Goal: Information Seeking & Learning: Understand process/instructions

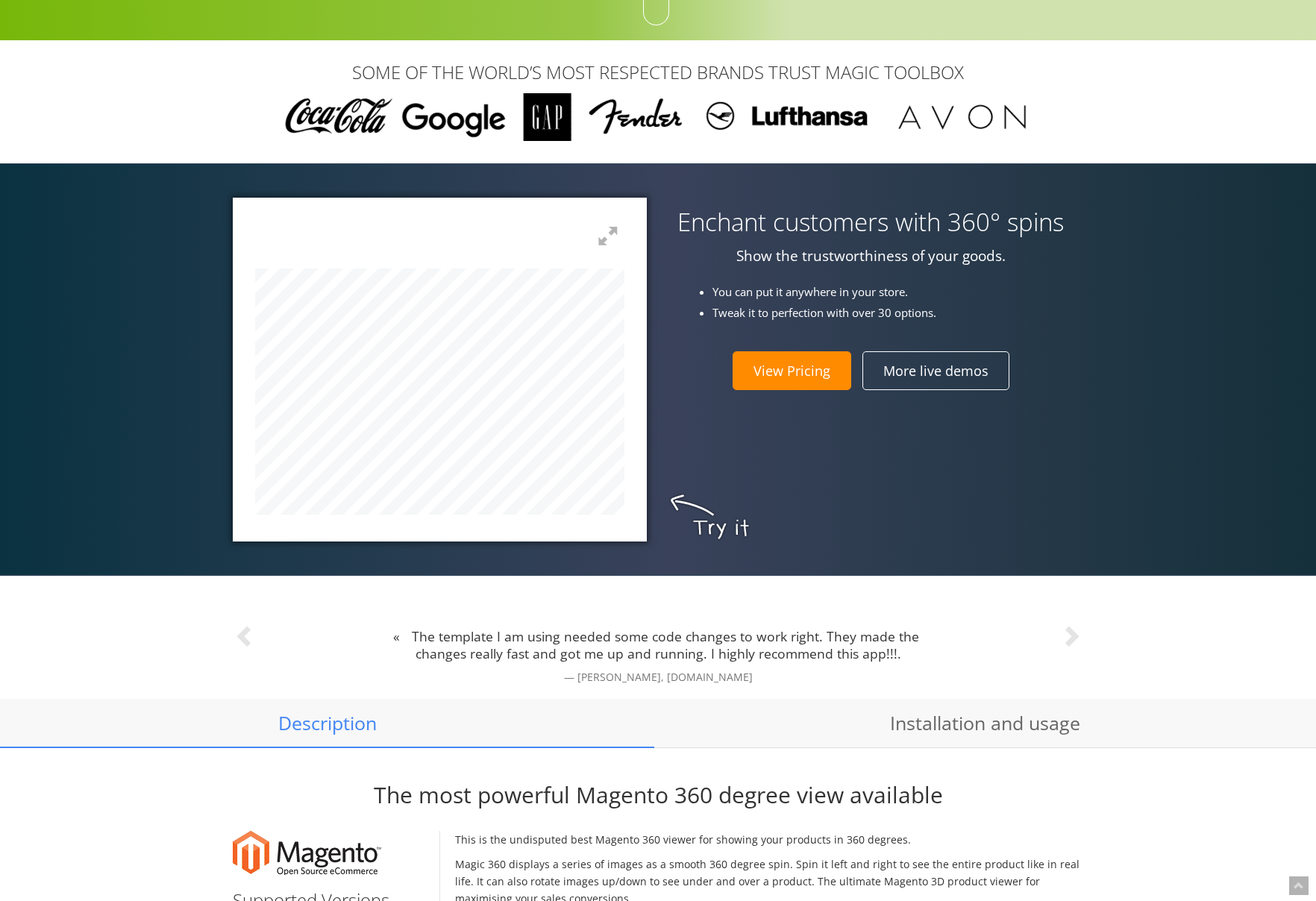
scroll to position [408, 0]
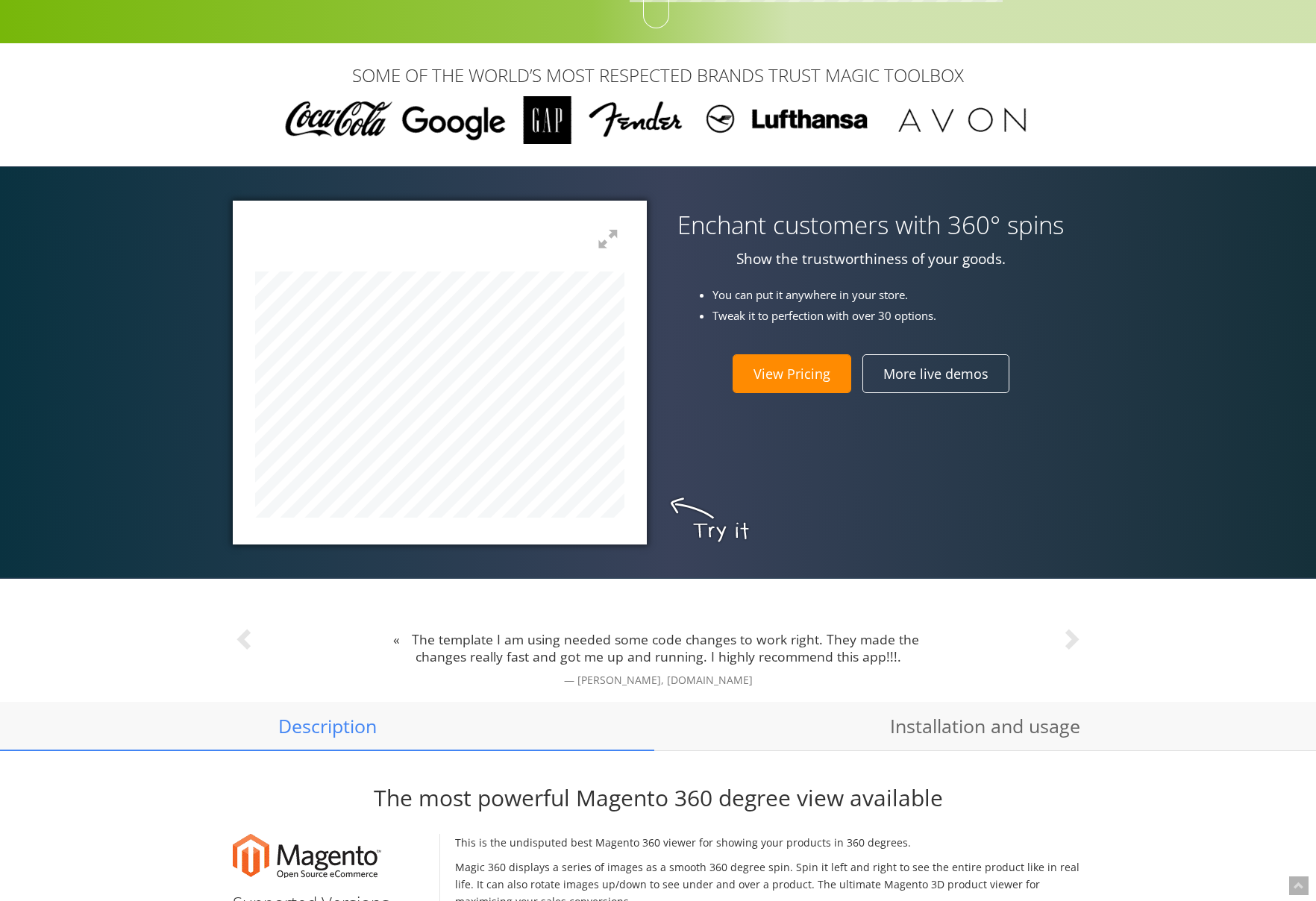
click at [647, 534] on div at bounding box center [439, 372] width 414 height 343
click at [647, 525] on div at bounding box center [439, 372] width 414 height 343
click at [625, 346] on div at bounding box center [439, 372] width 414 height 343
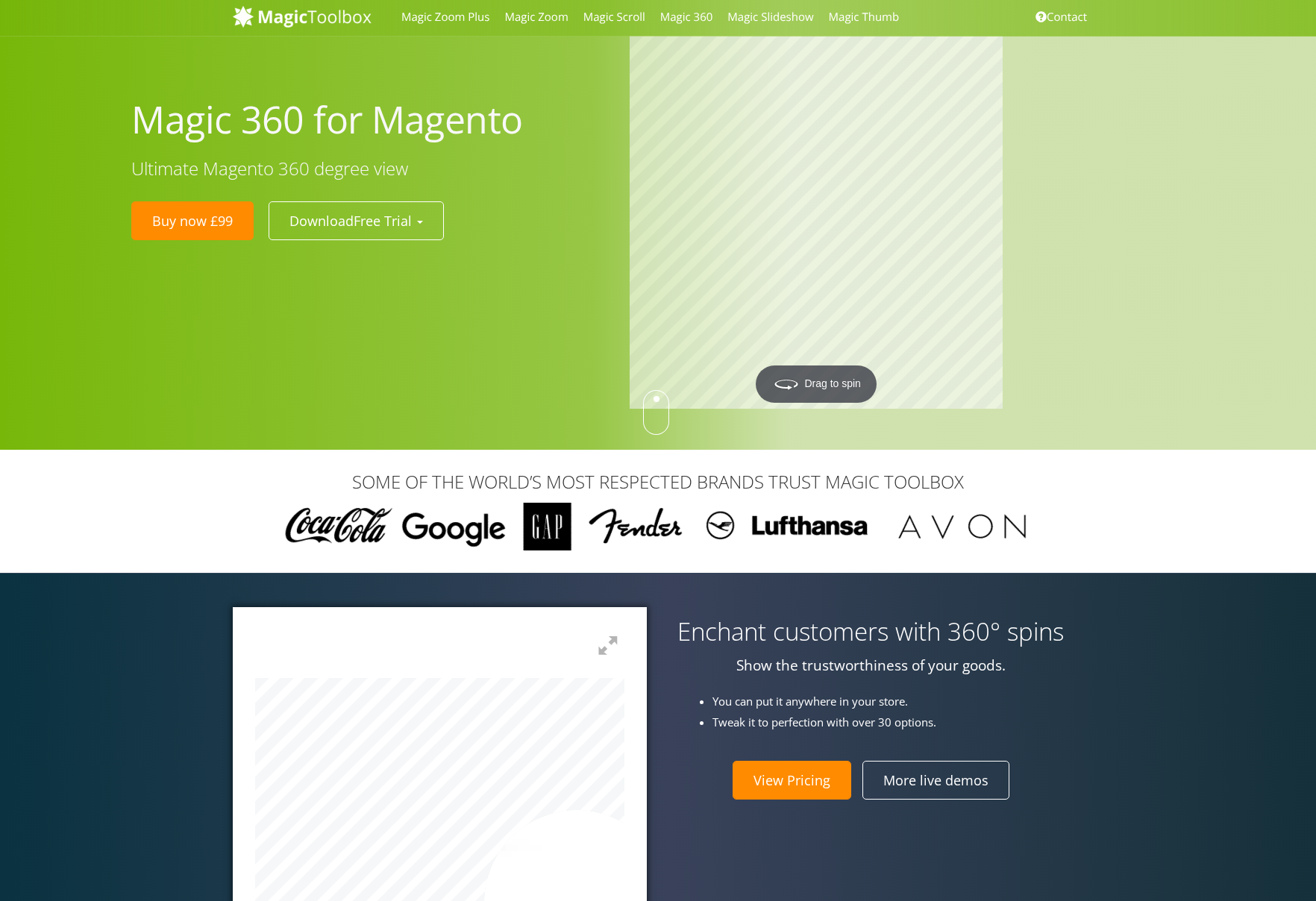
scroll to position [0, 0]
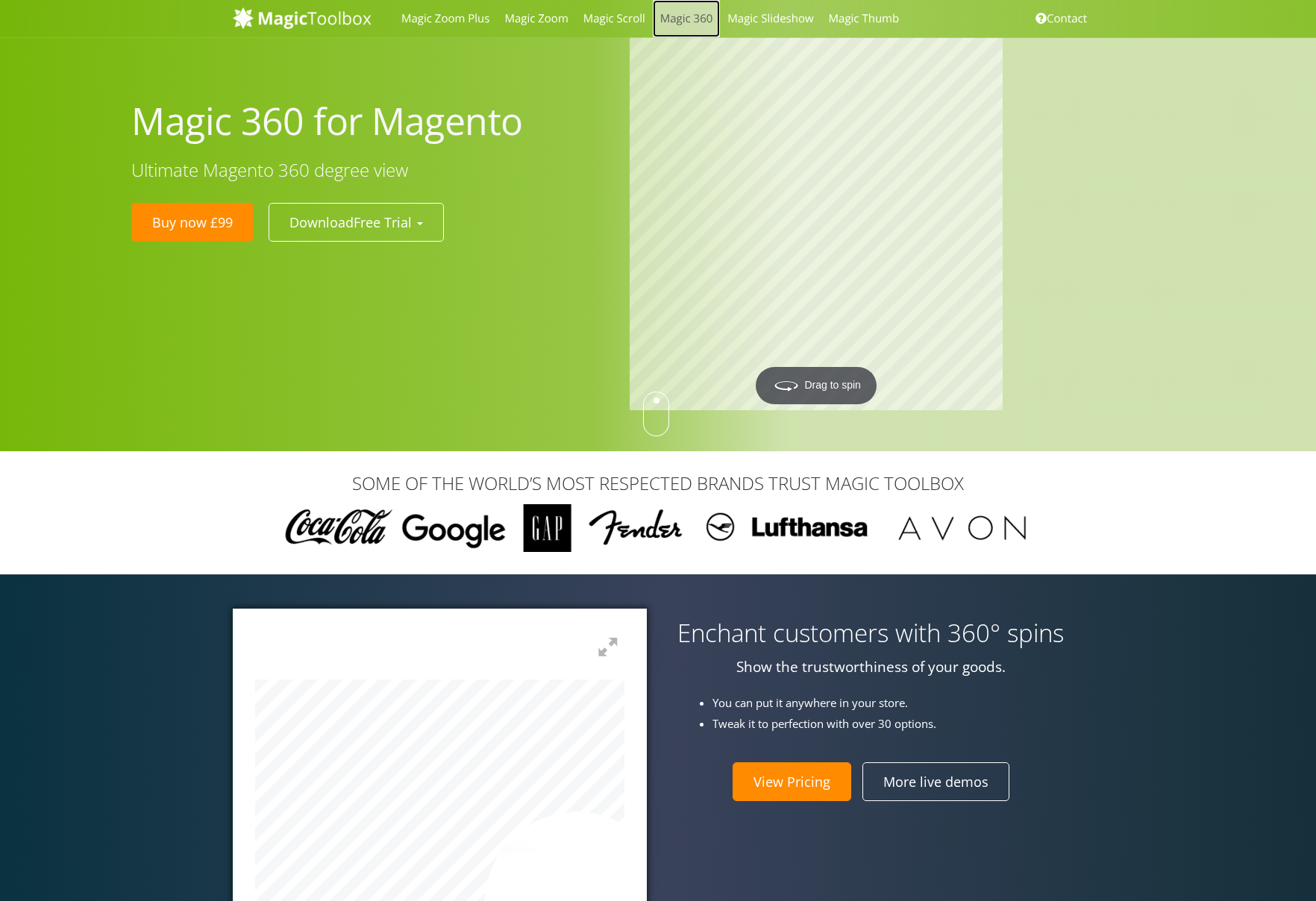
click at [683, 22] on link "Magic 360" at bounding box center [687, 18] width 68 height 37
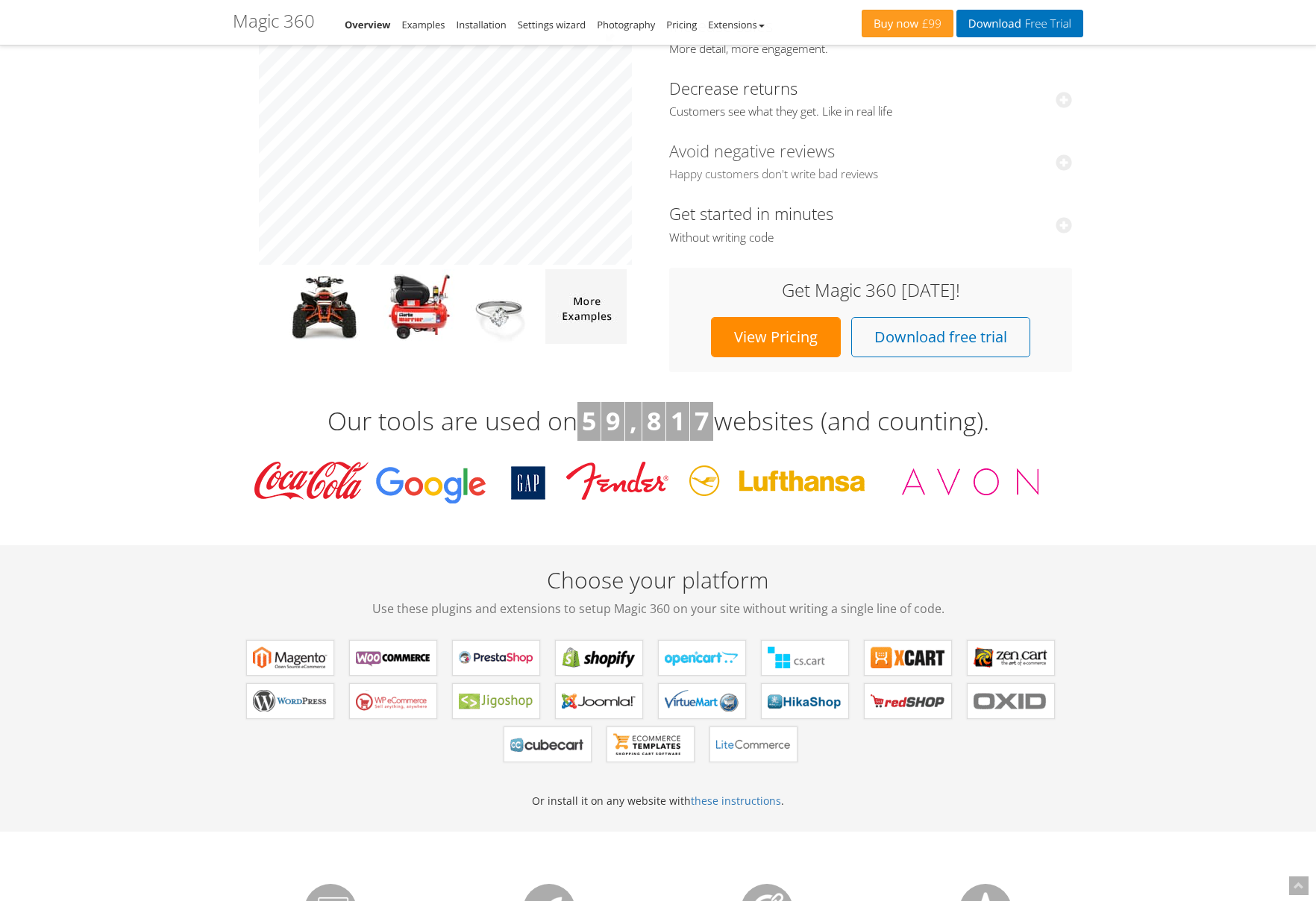
scroll to position [211, 0]
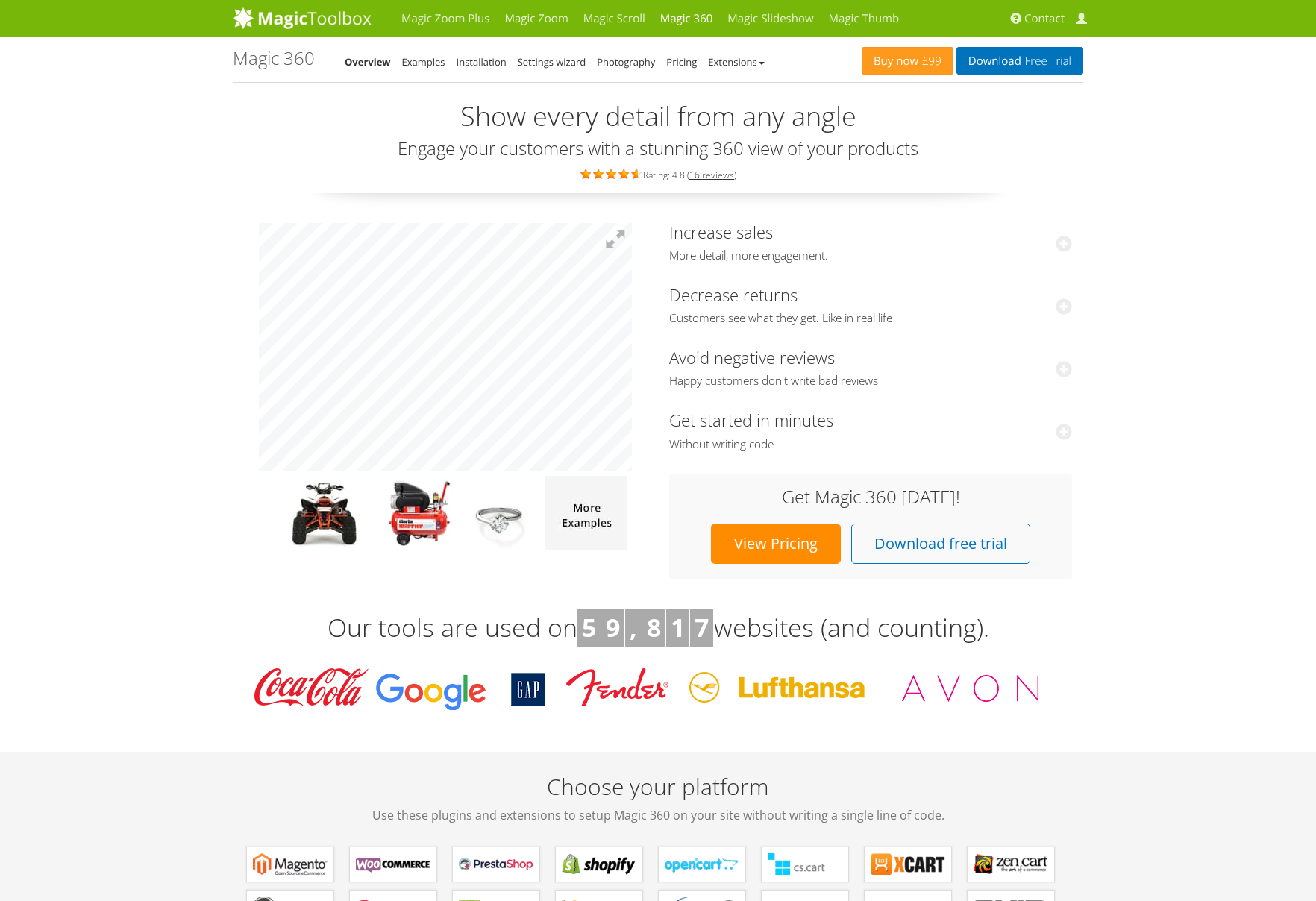
click at [483, 53] on li "Installation" at bounding box center [482, 61] width 50 height 18
click at [484, 62] on link "Installation" at bounding box center [482, 62] width 50 height 13
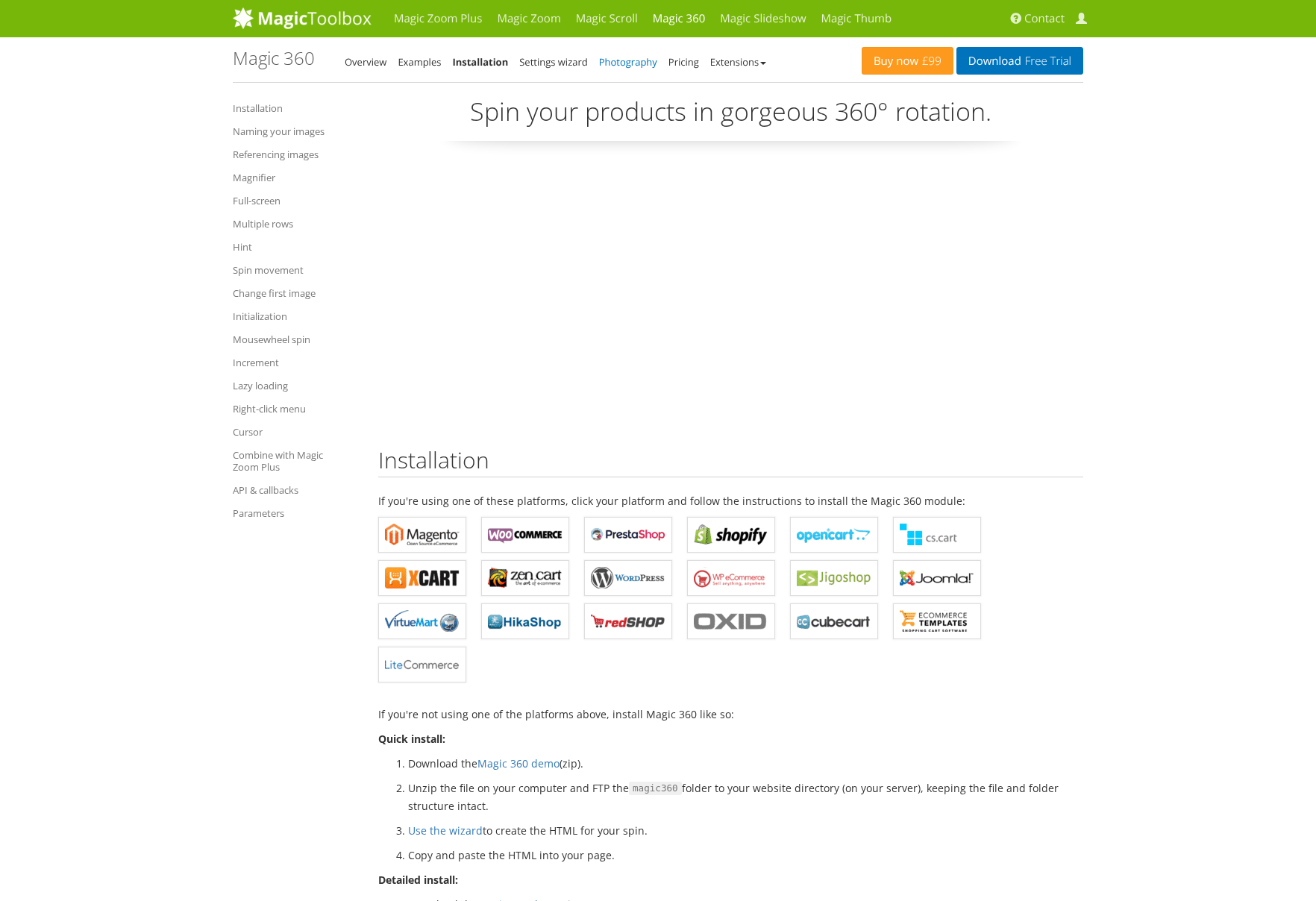
click at [639, 60] on link "Photography" at bounding box center [628, 62] width 58 height 13
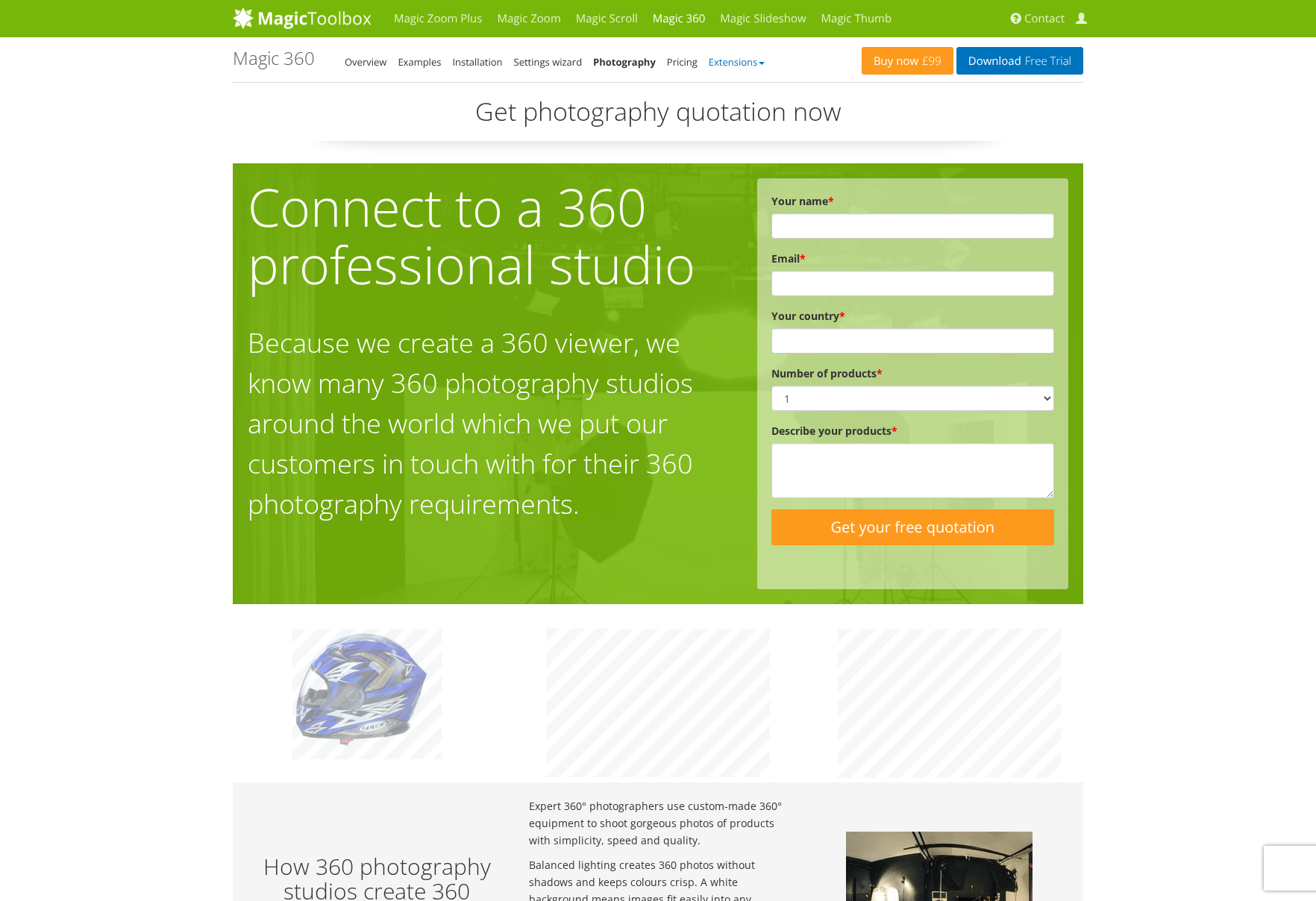
click at [737, 61] on link "Extensions" at bounding box center [737, 62] width 56 height 13
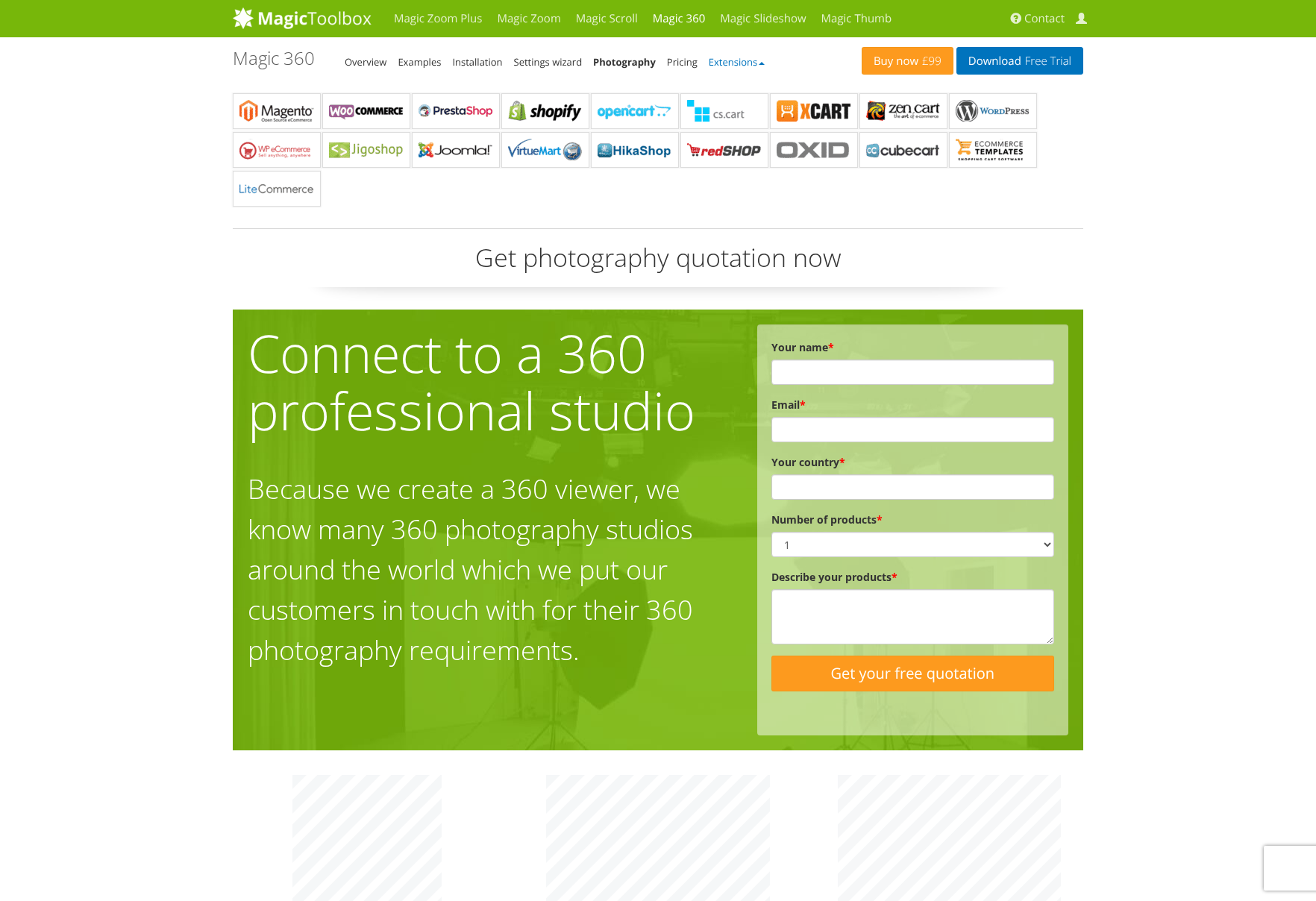
click at [737, 61] on link "Extensions" at bounding box center [737, 62] width 56 height 13
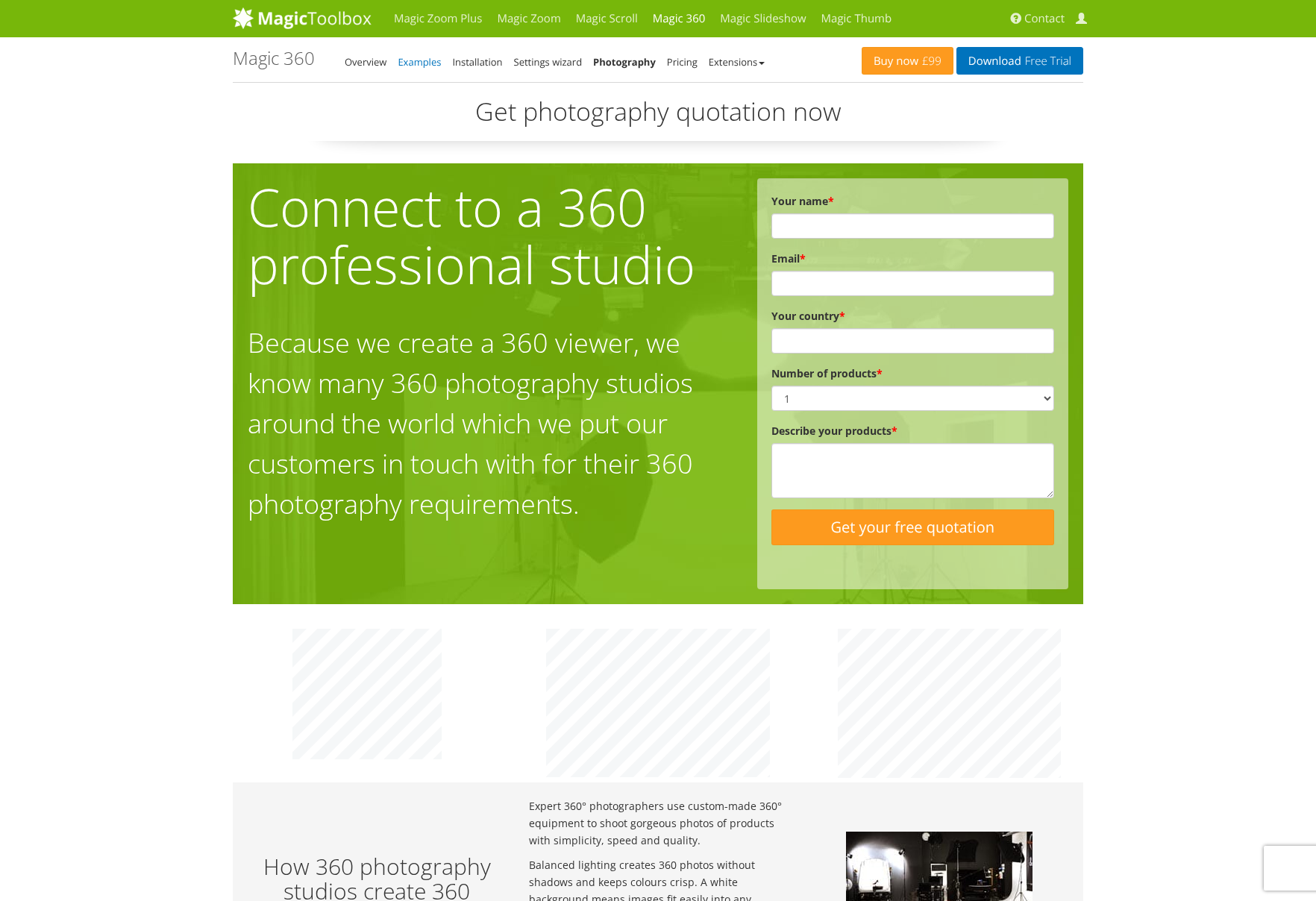
click at [414, 64] on link "Examples" at bounding box center [420, 62] width 44 height 13
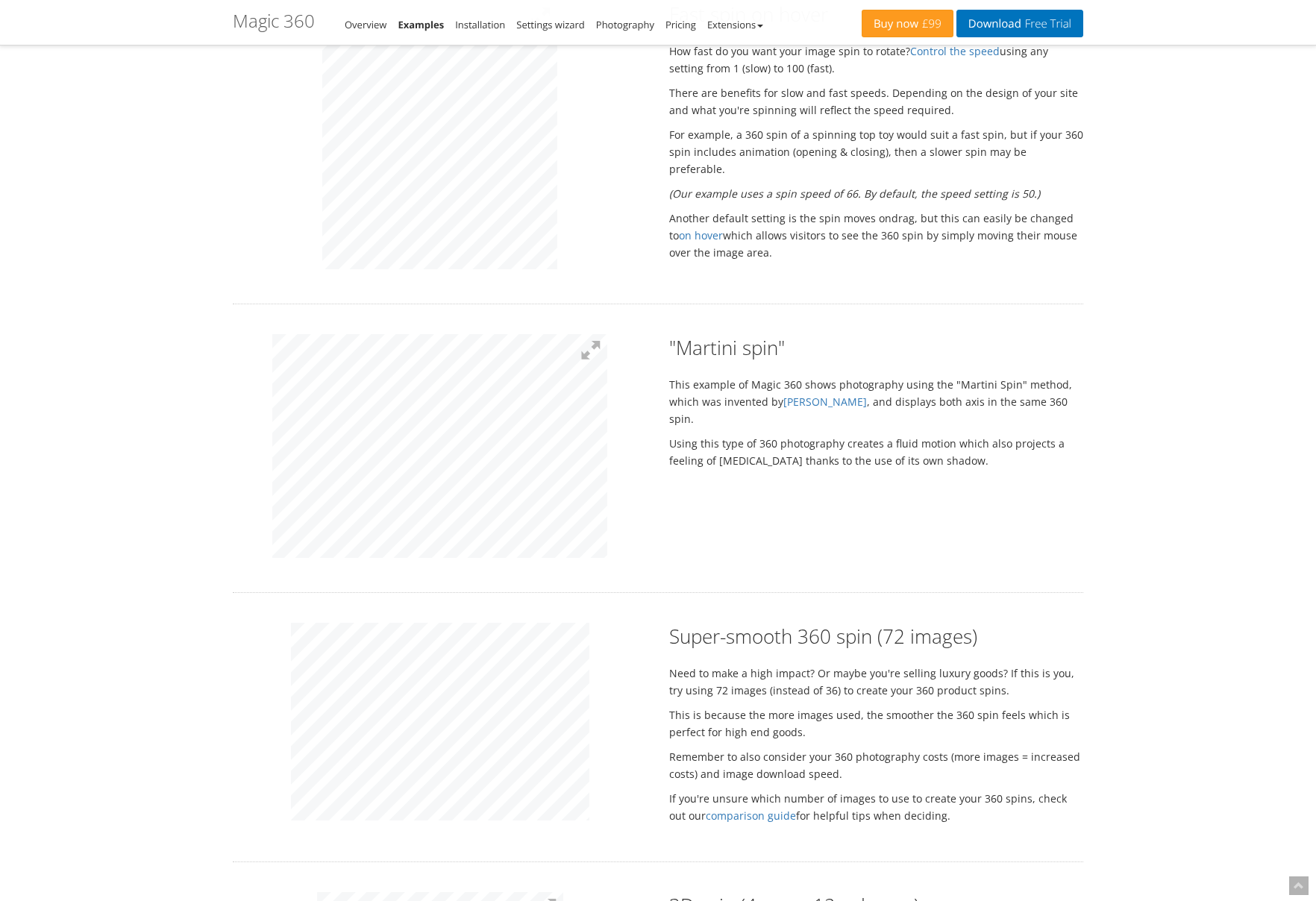
scroll to position [1006, 0]
click at [764, 436] on p "Using this type of 360 photography creates a fluid motion which also projects a…" at bounding box center [876, 453] width 414 height 34
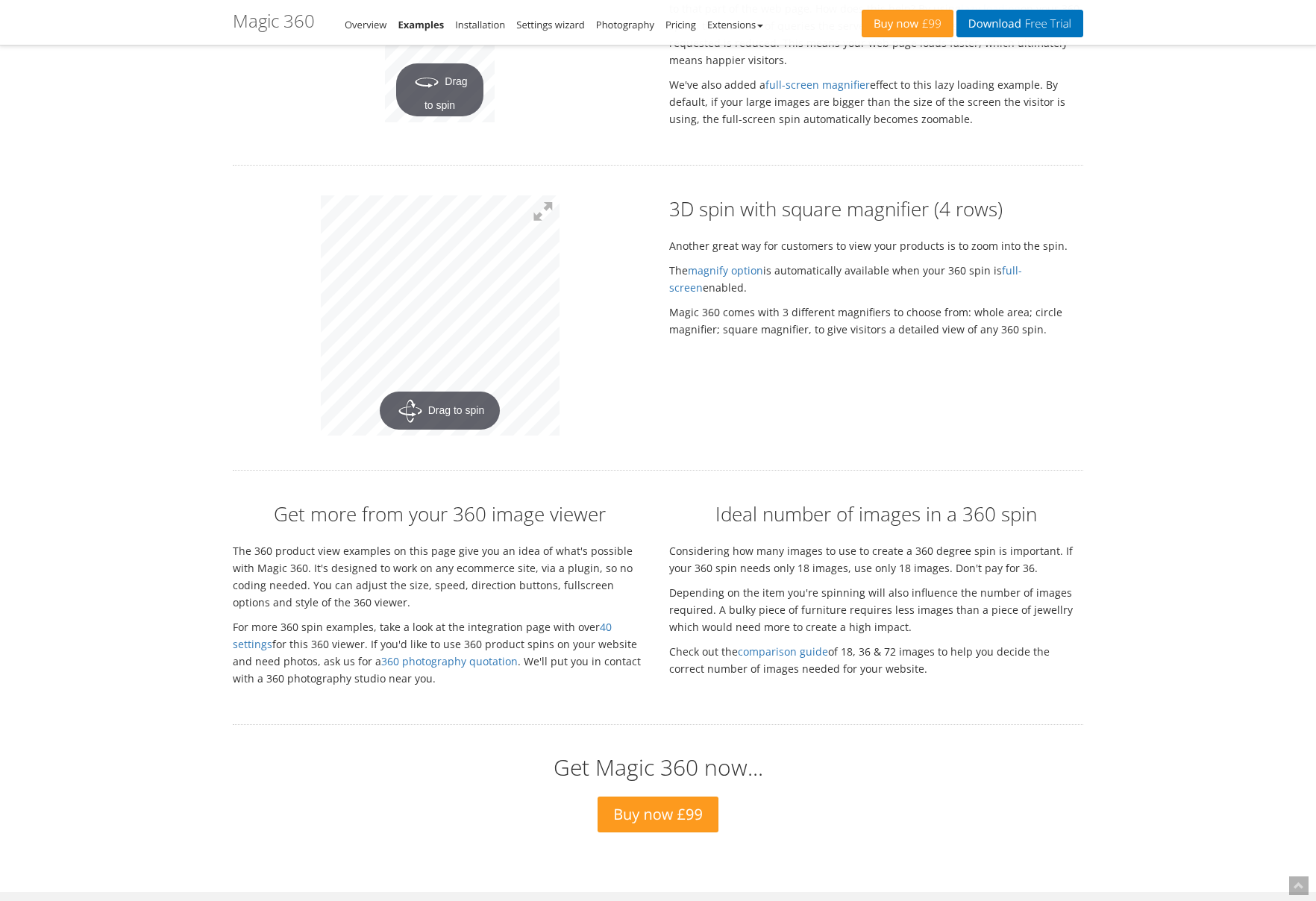
scroll to position [3093, 0]
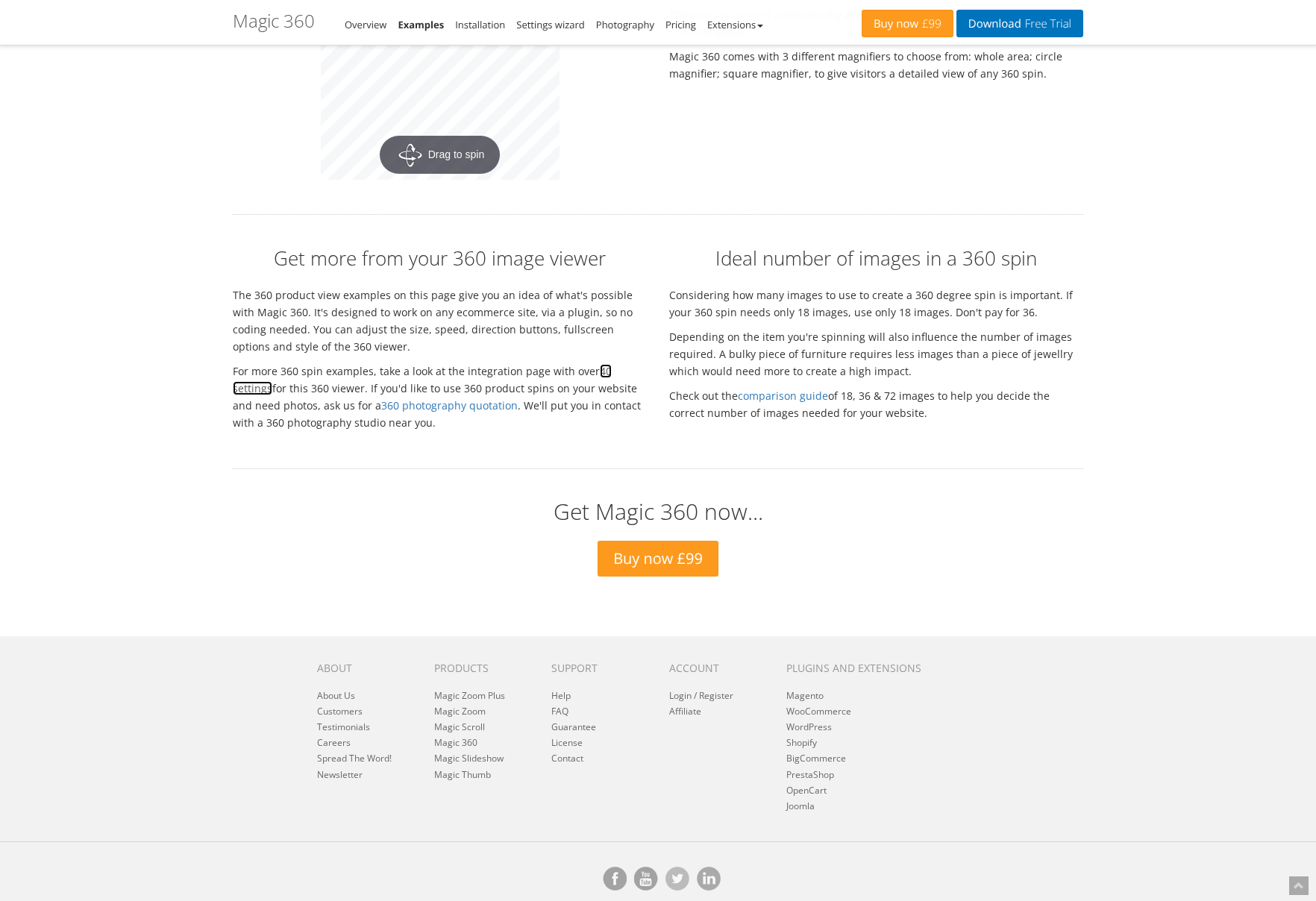
click at [612, 364] on link "40 settings" at bounding box center [422, 379] width 379 height 31
click at [381, 398] on link "360 photography quotation" at bounding box center [449, 405] width 137 height 14
click at [814, 388] on link "comparison guide" at bounding box center [783, 395] width 91 height 14
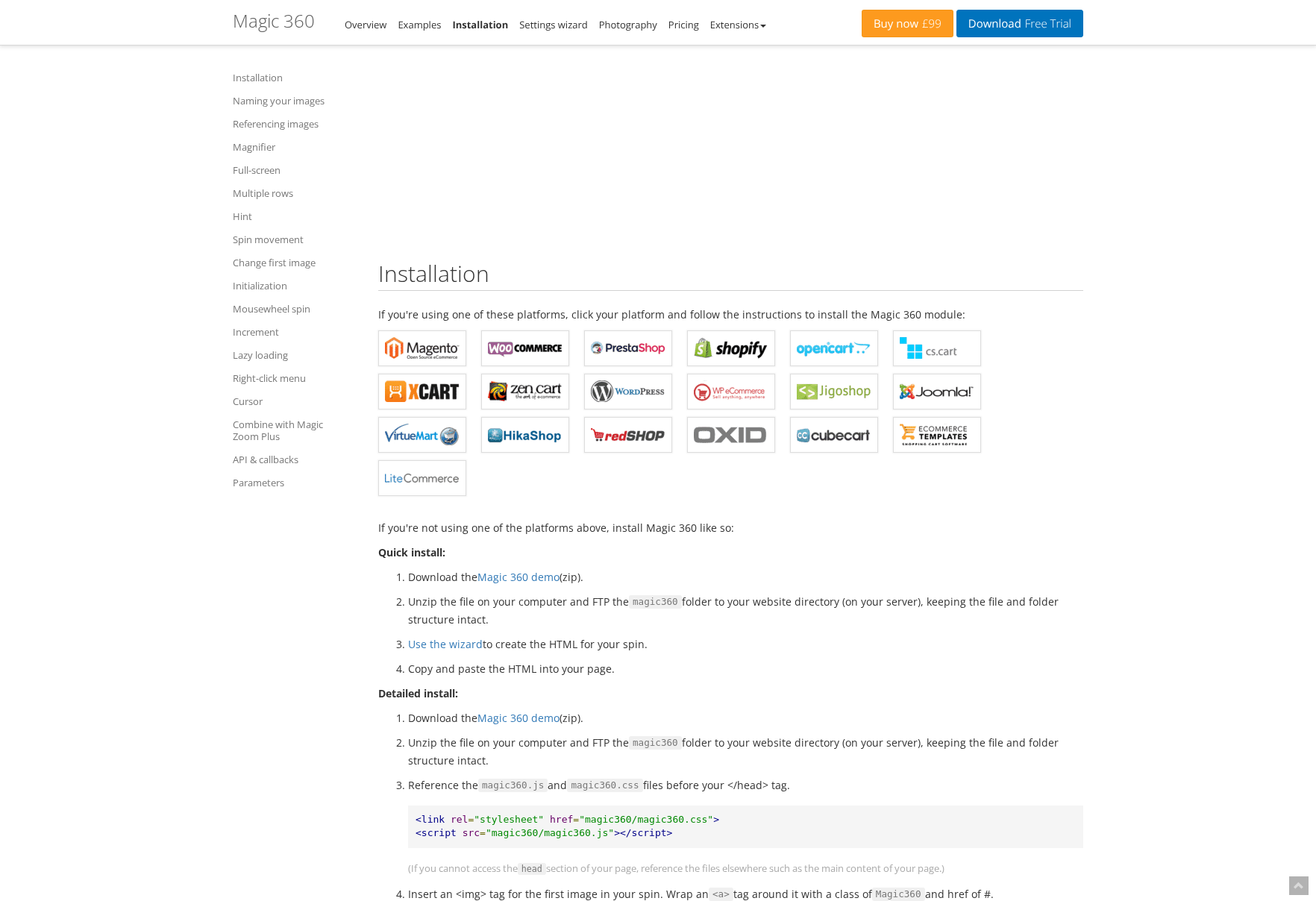
scroll to position [189, 0]
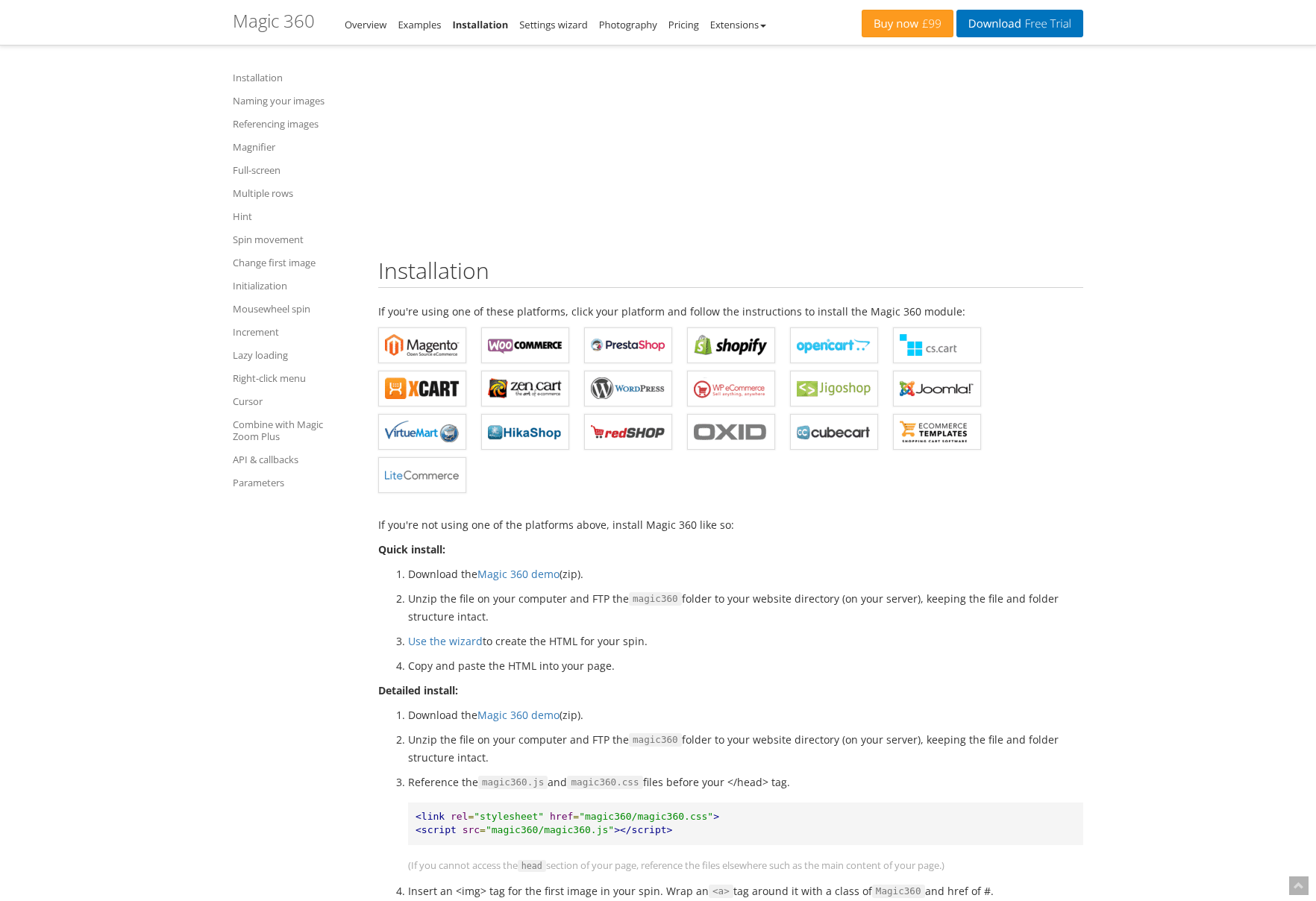
click at [291, 250] on ul "Installation Naming your images Referencing images Magnifier Full-screen Multip…" at bounding box center [295, 280] width 127 height 434
click at [291, 238] on link "Spin movement" at bounding box center [295, 239] width 127 height 18
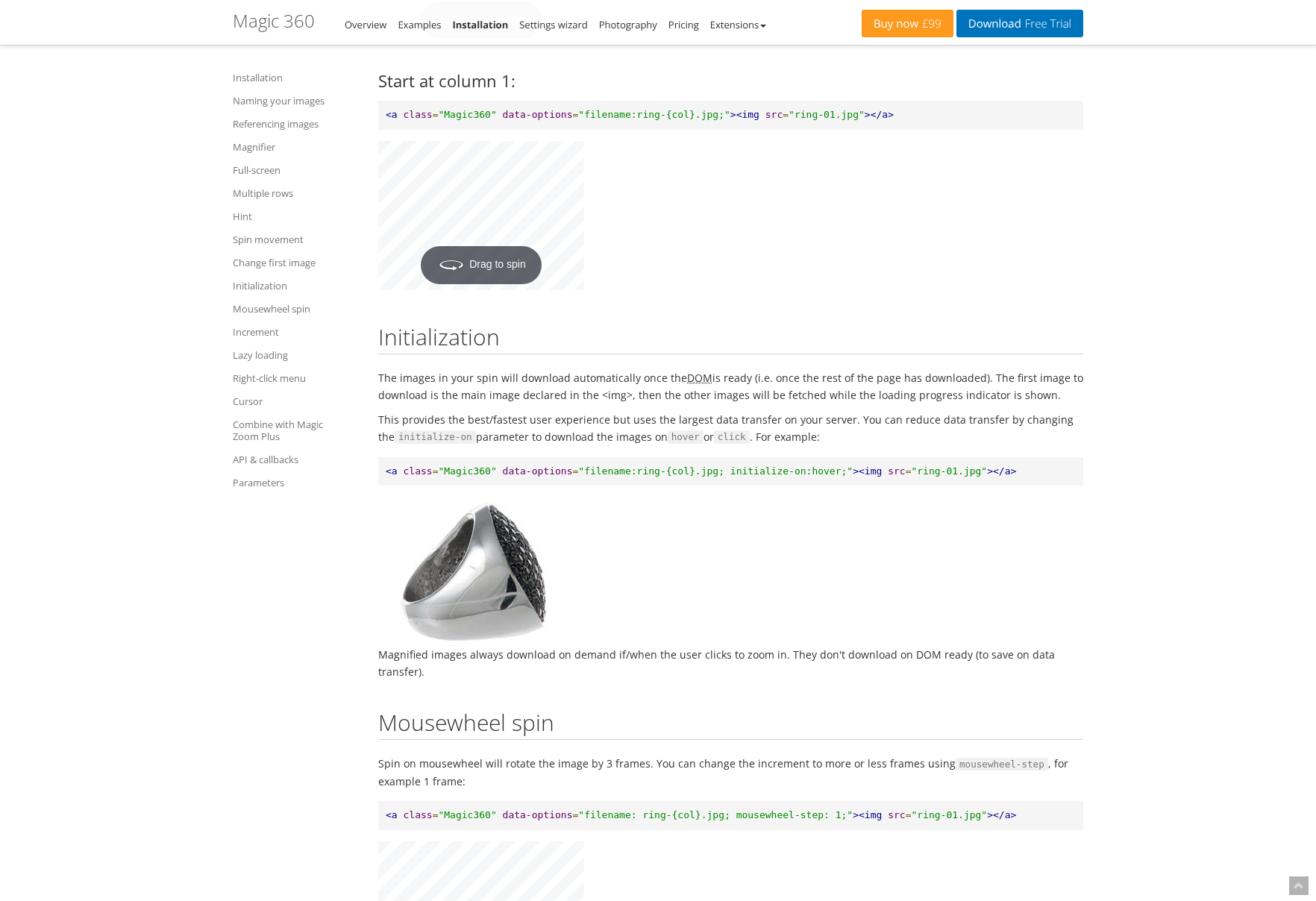
scroll to position [9369, 0]
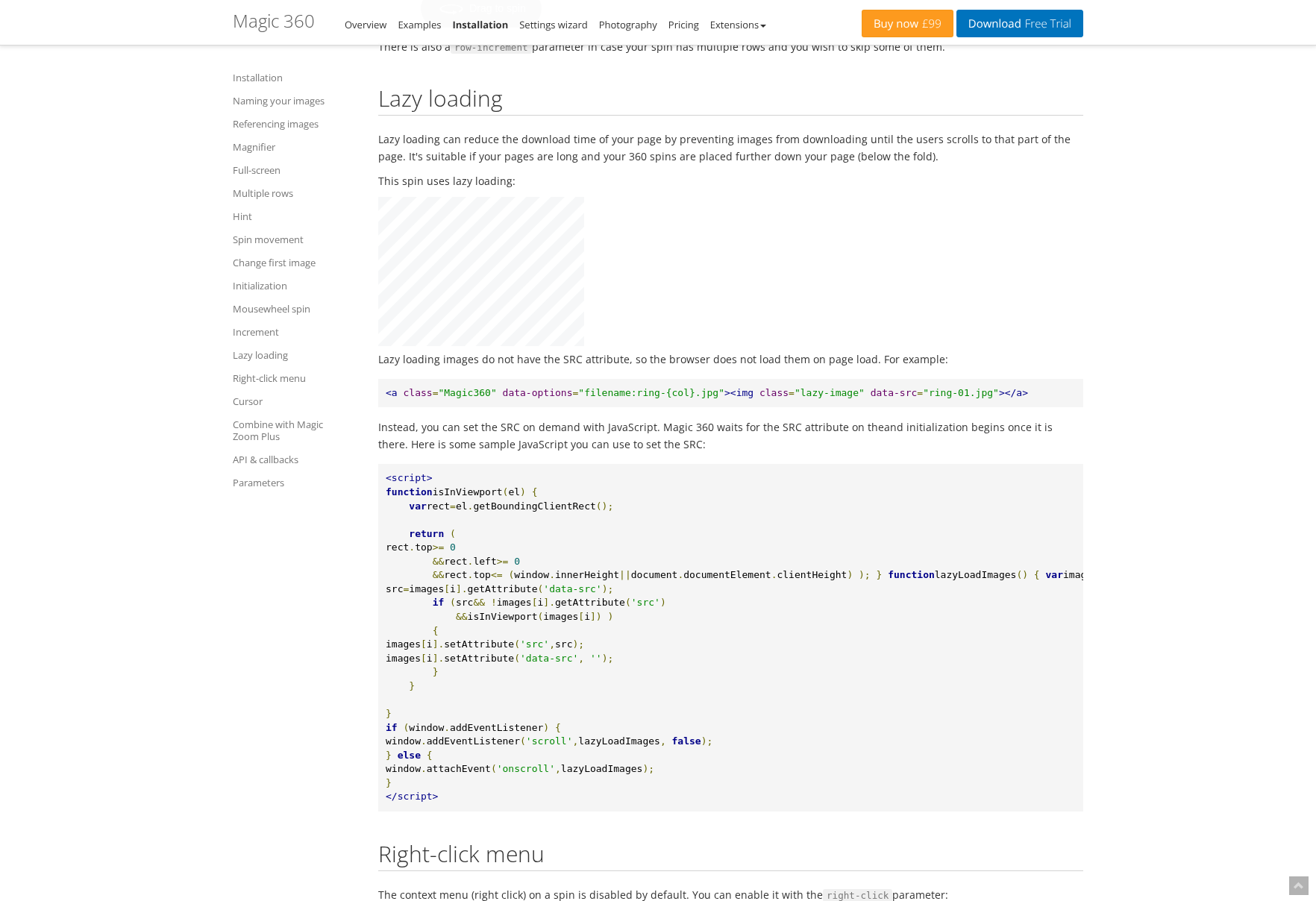
scroll to position [10974, 0]
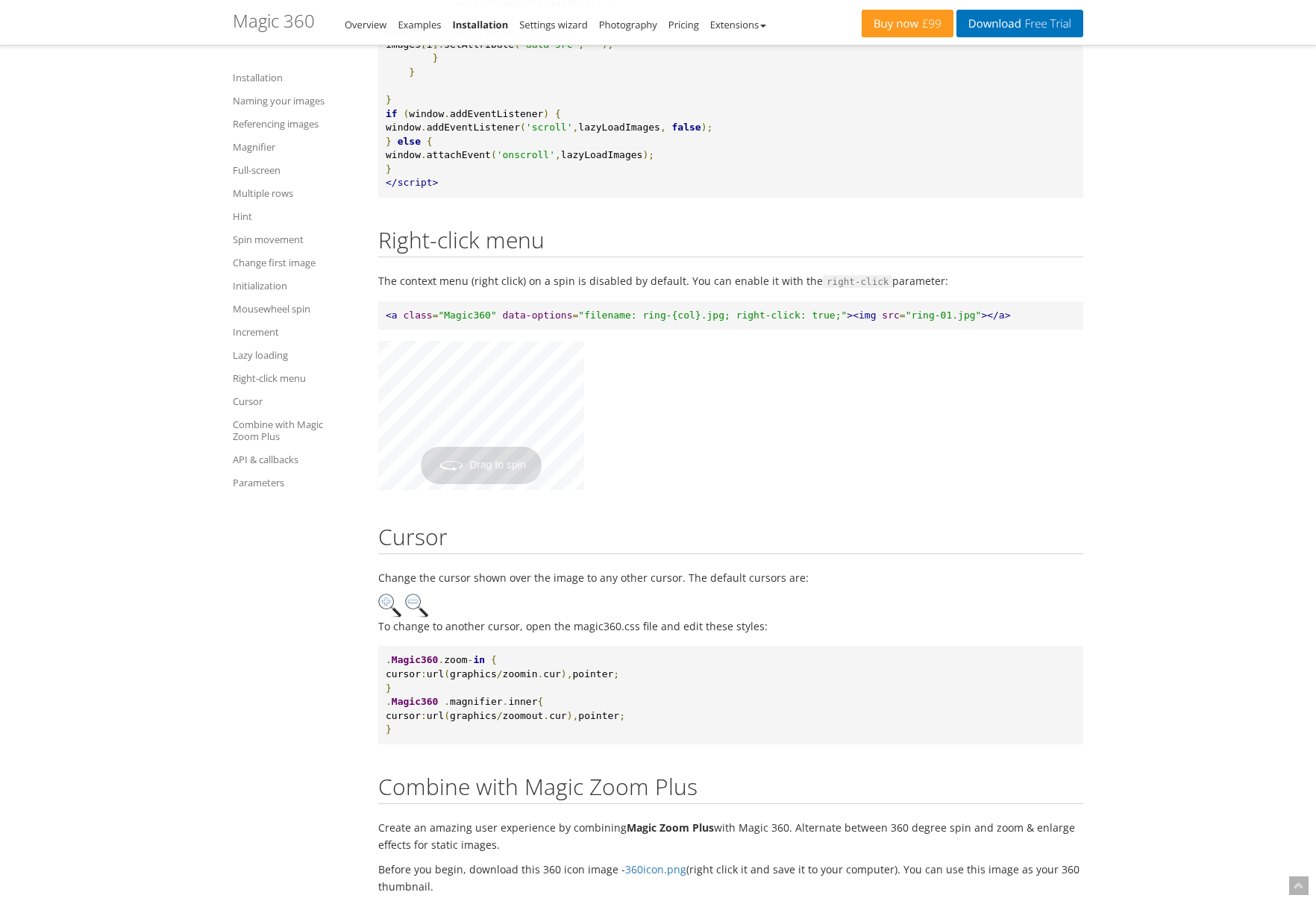
scroll to position [11593, 0]
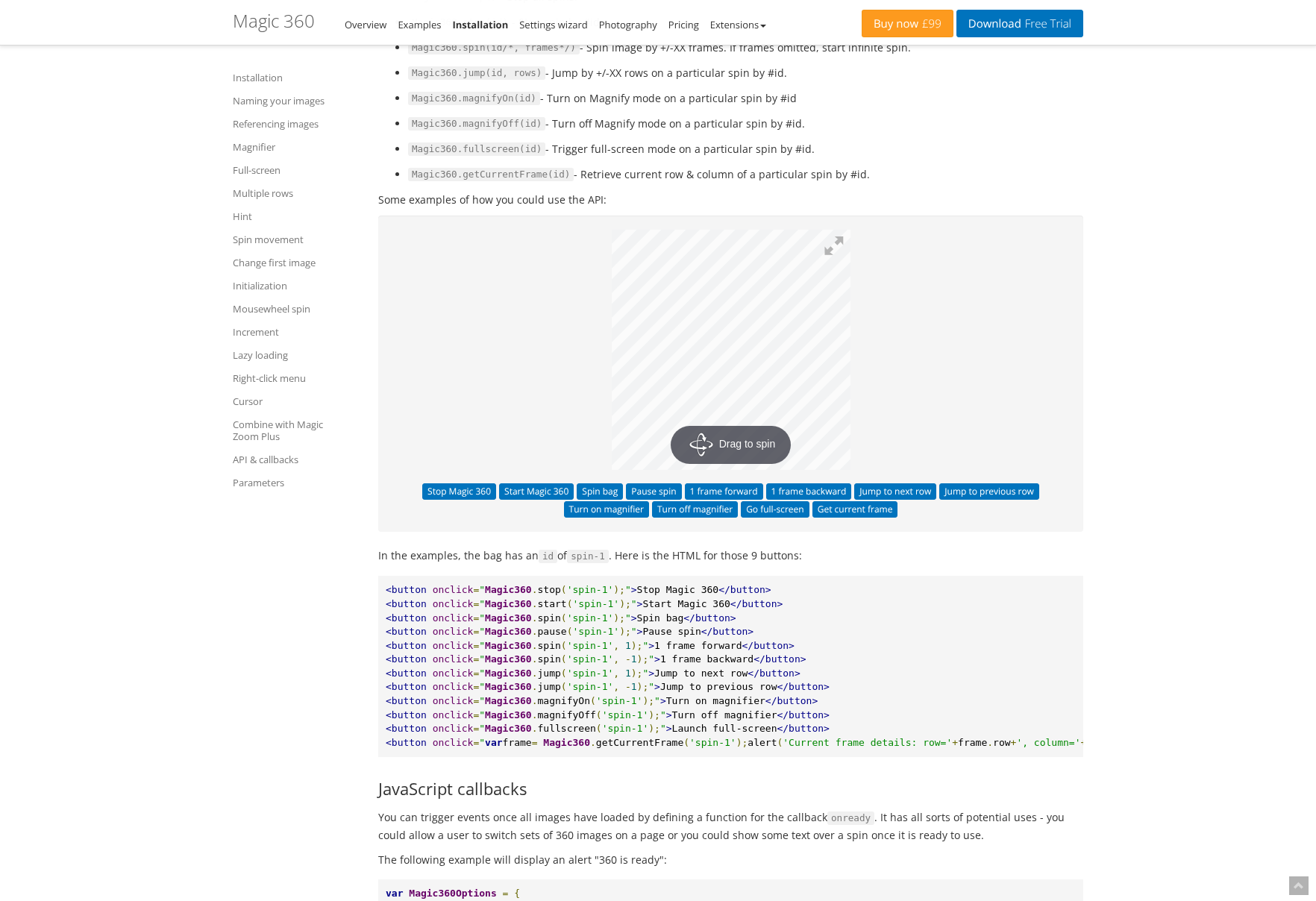
scroll to position [13356, 0]
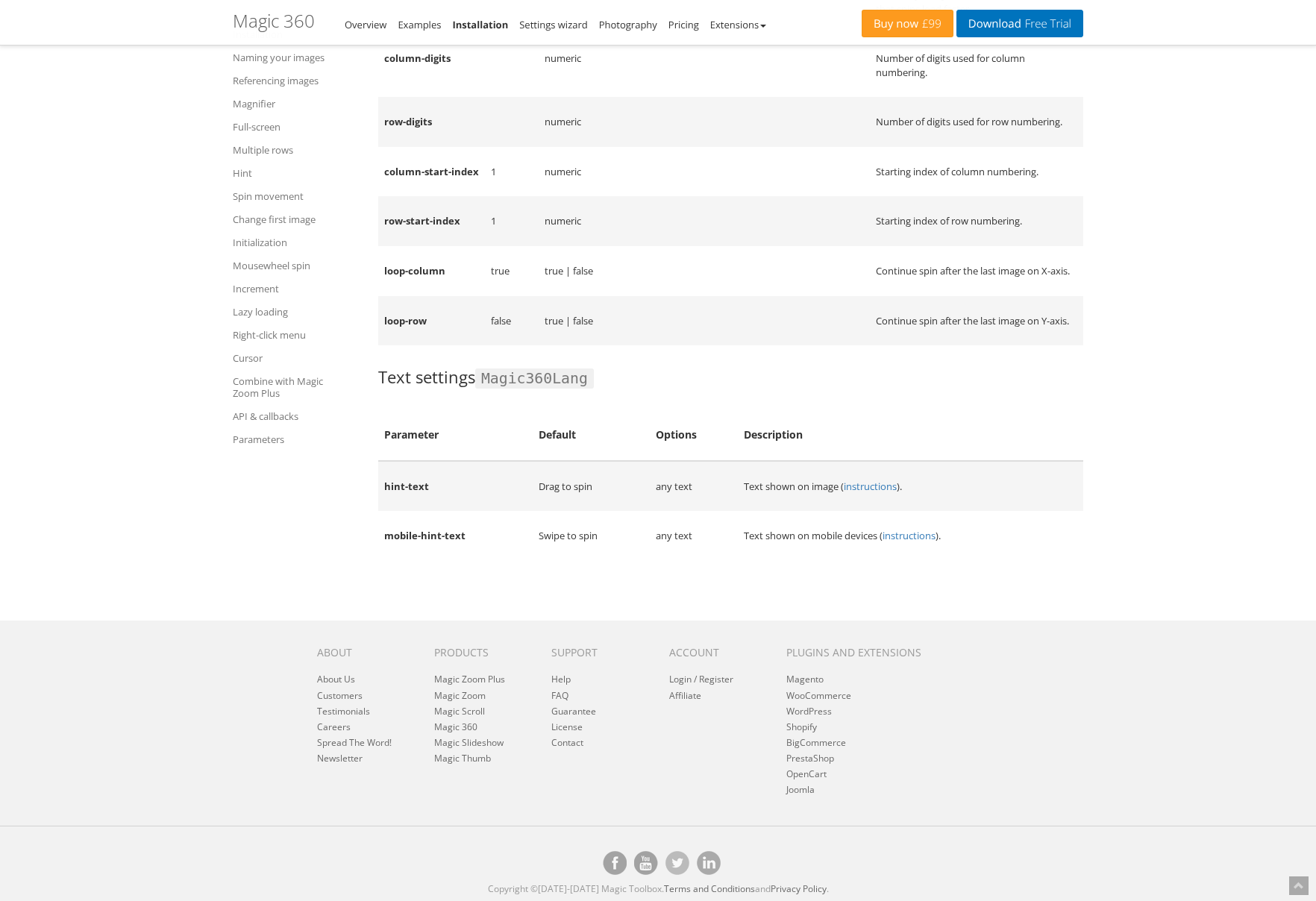
scroll to position [16796, 0]
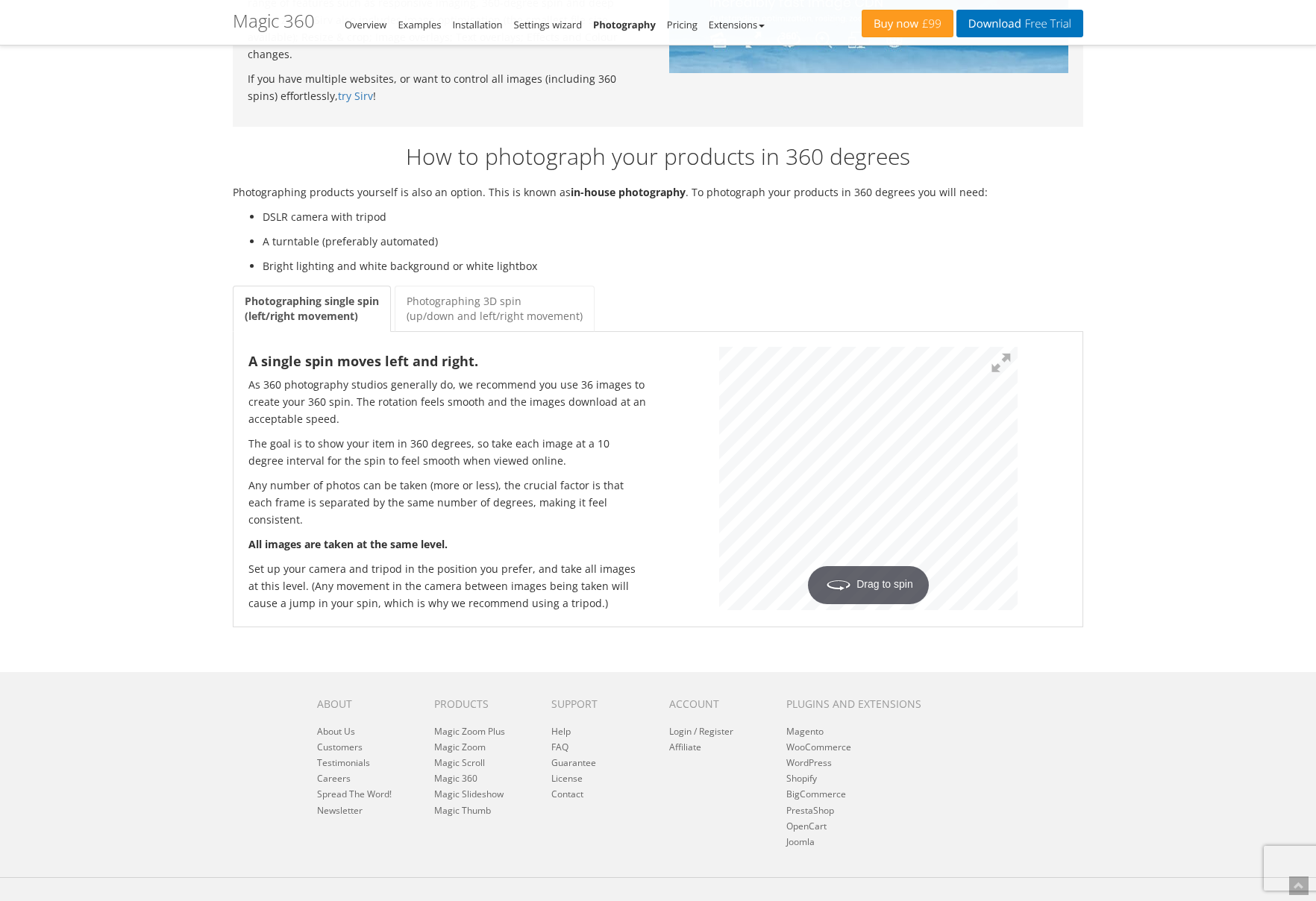
scroll to position [1700, 0]
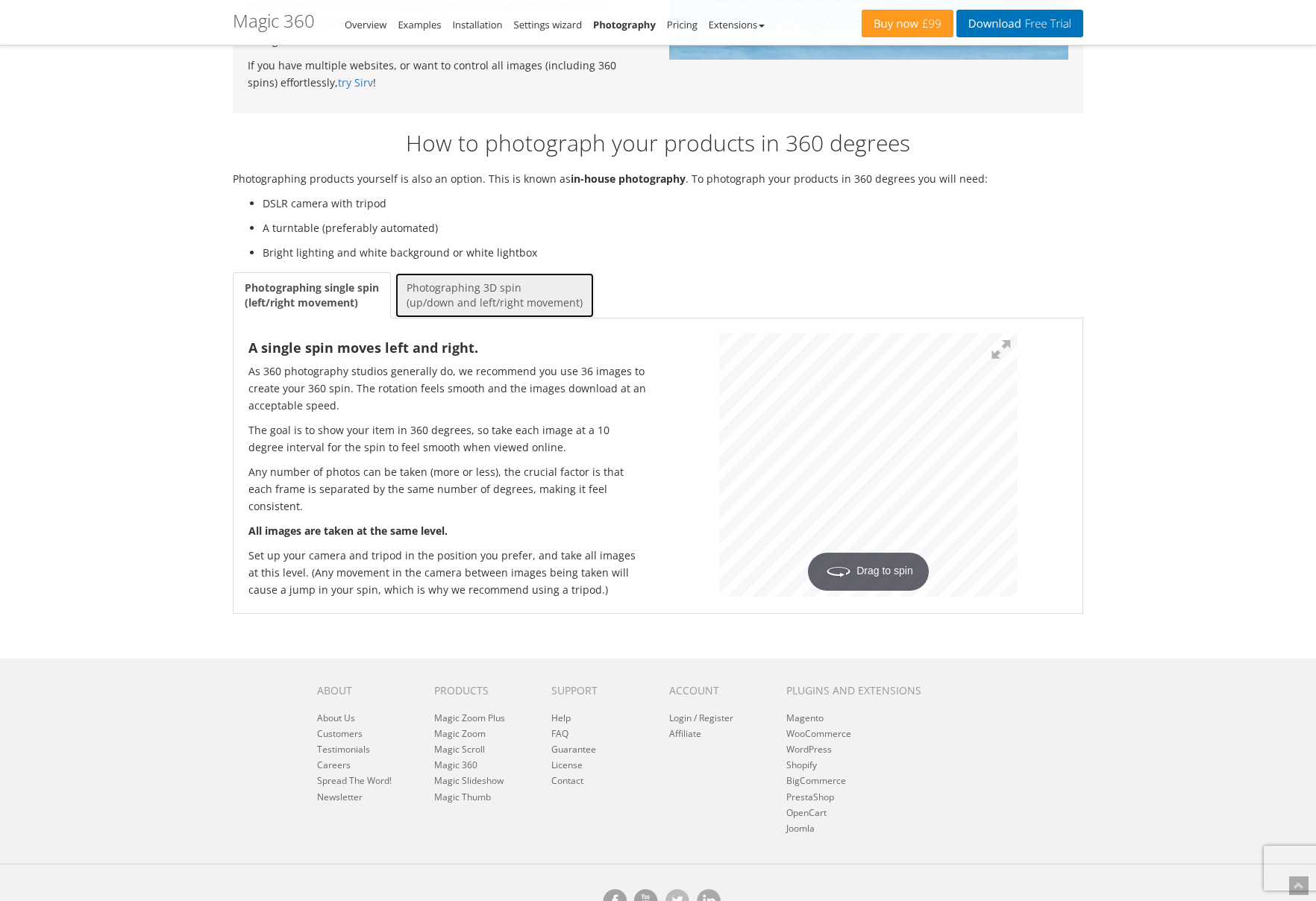
click at [460, 273] on link "Photographing 3D spin (up/down and left/right movement)" at bounding box center [494, 295] width 200 height 46
